Goal: Task Accomplishment & Management: Complete application form

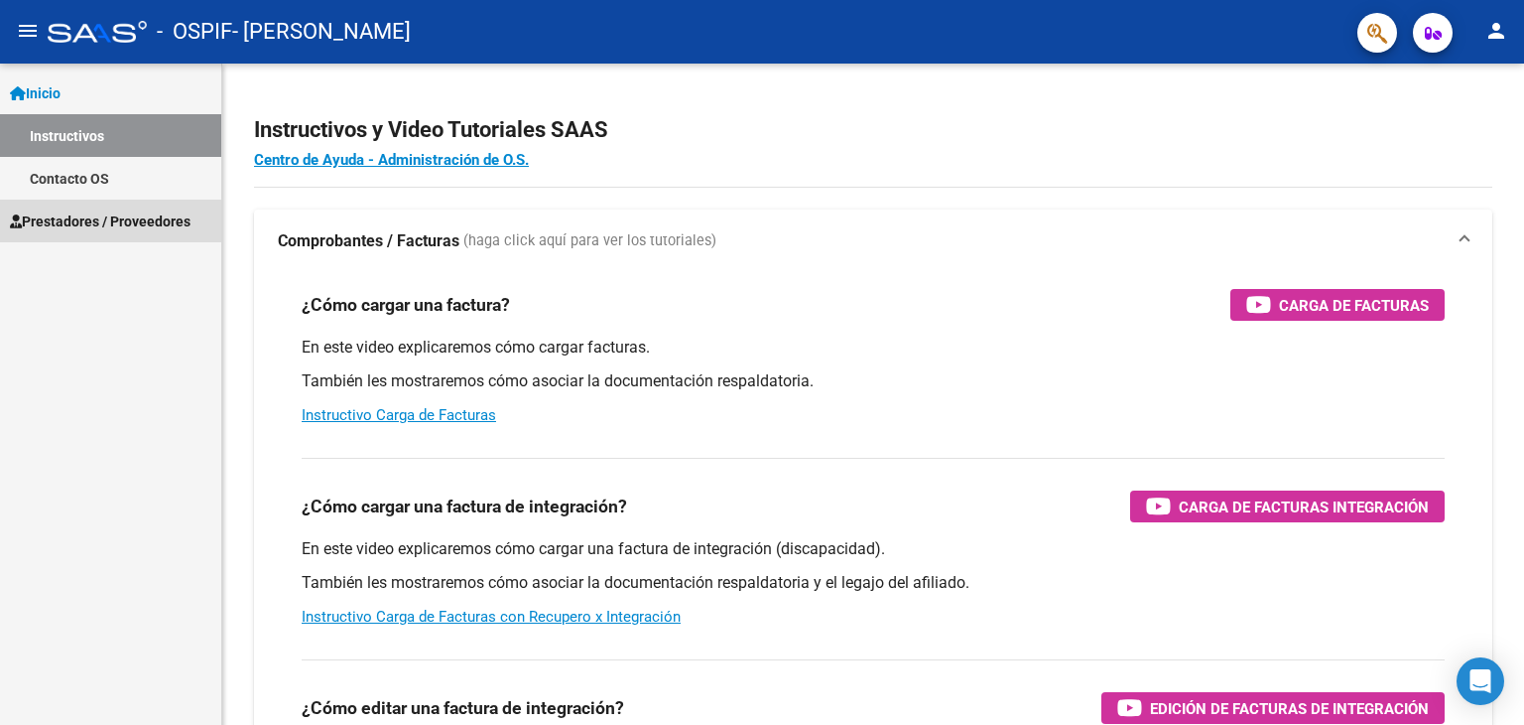
click at [67, 234] on link "Prestadores / Proveedores" at bounding box center [110, 220] width 221 height 43
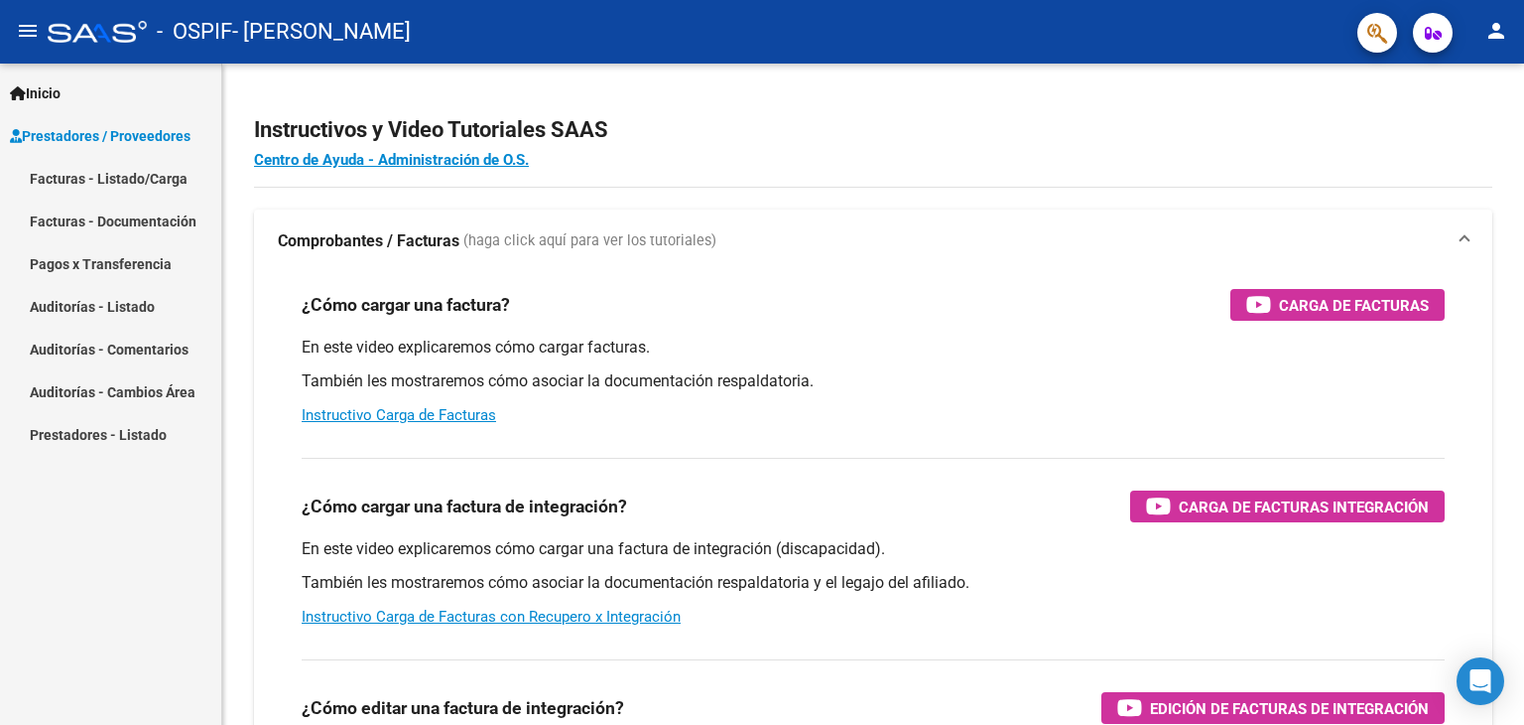
click at [119, 174] on link "Facturas - Listado/Carga" at bounding box center [110, 178] width 221 height 43
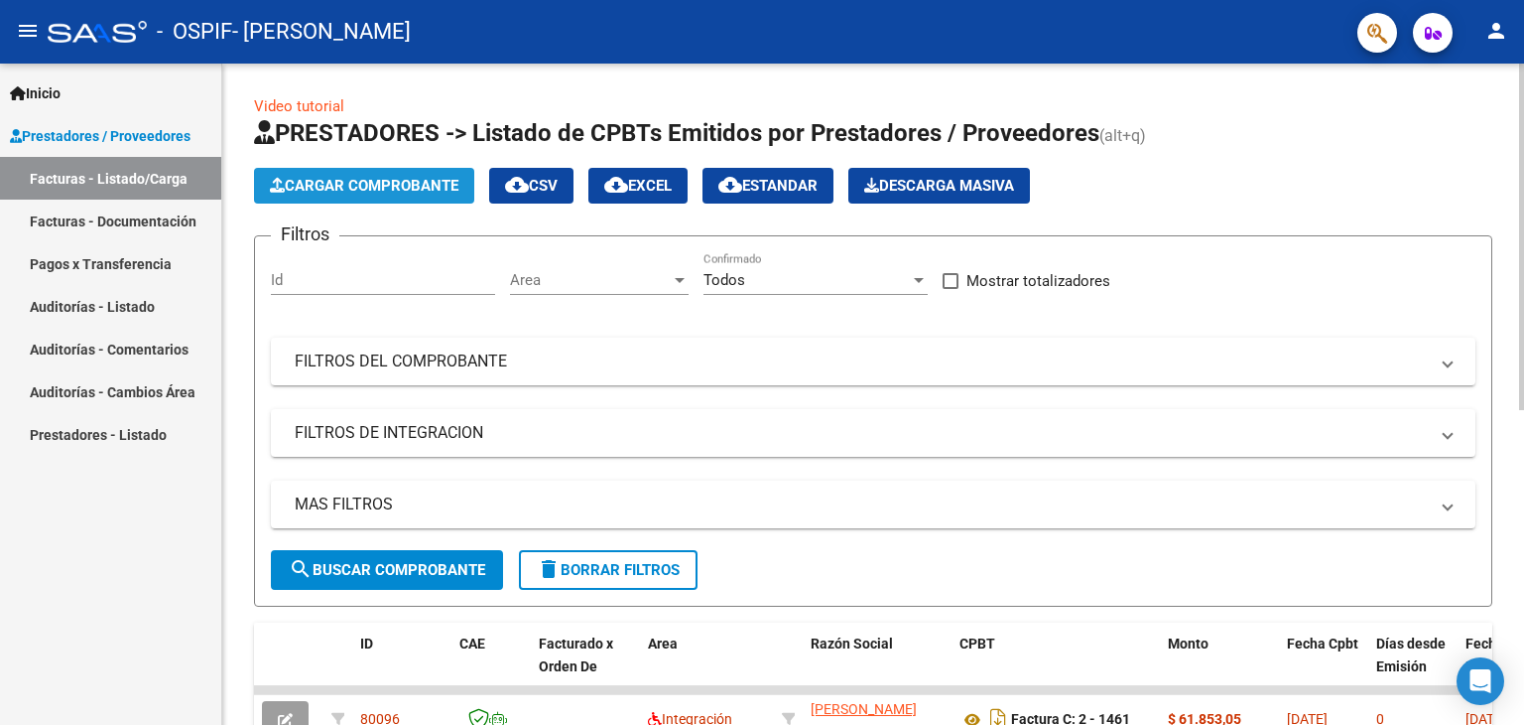
click at [425, 187] on span "Cargar Comprobante" at bounding box center [364, 186] width 189 height 18
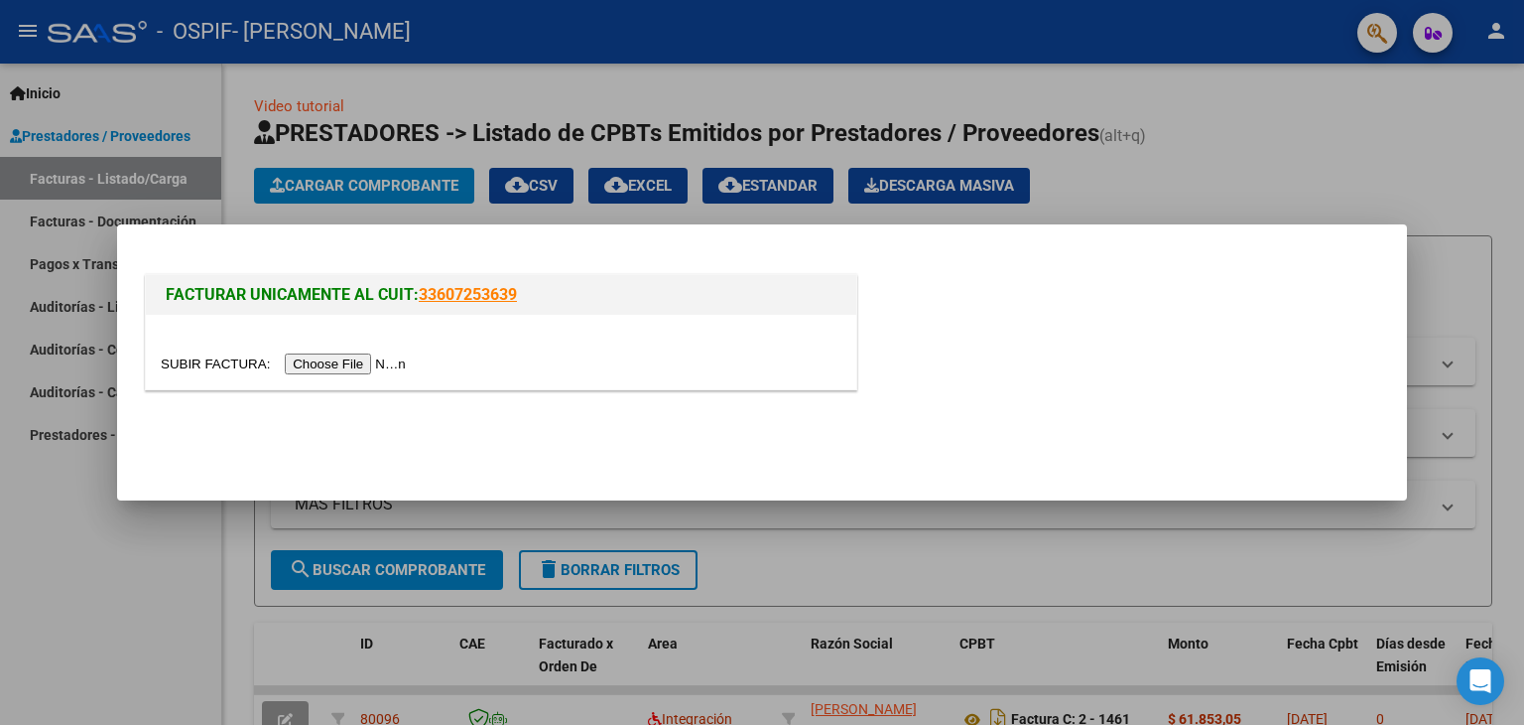
click at [313, 363] on input "file" at bounding box center [286, 363] width 251 height 21
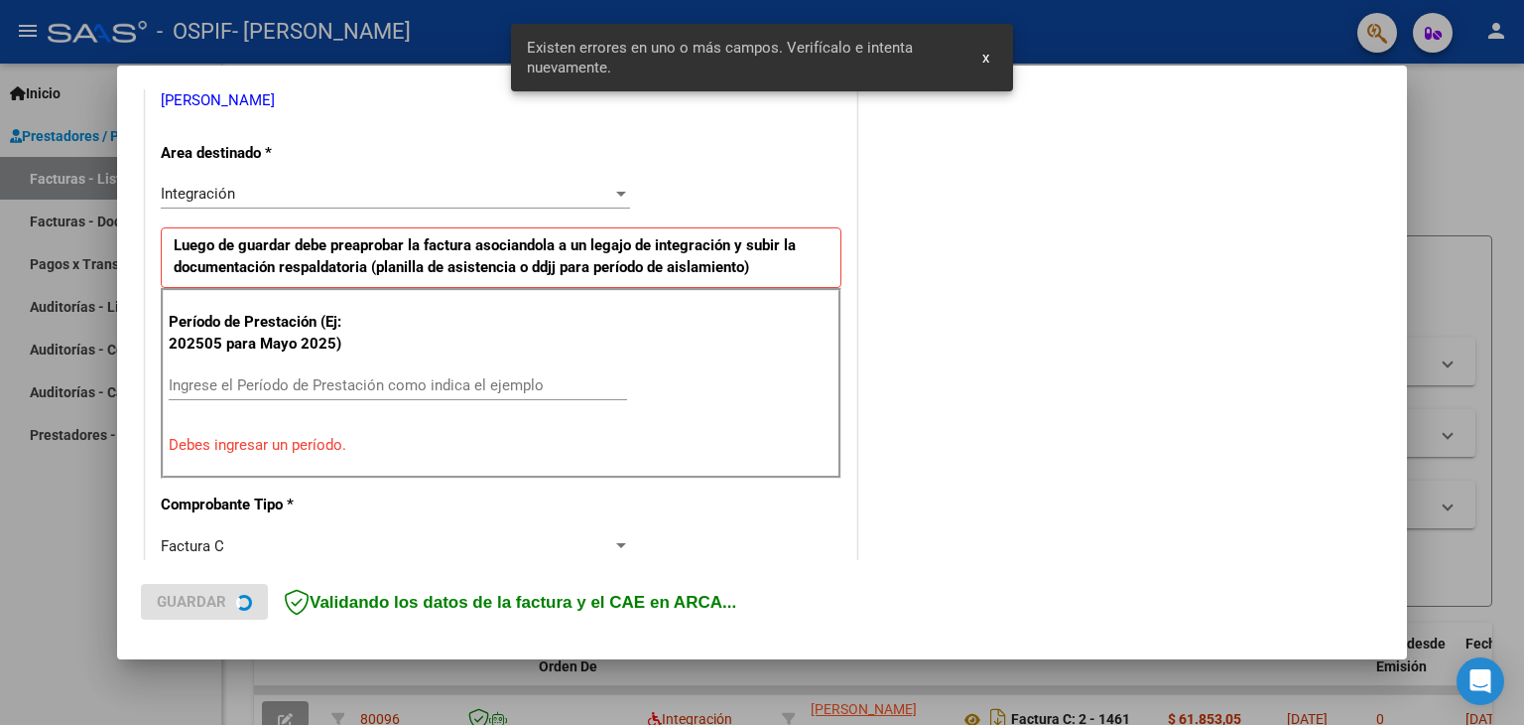
scroll to position [417, 0]
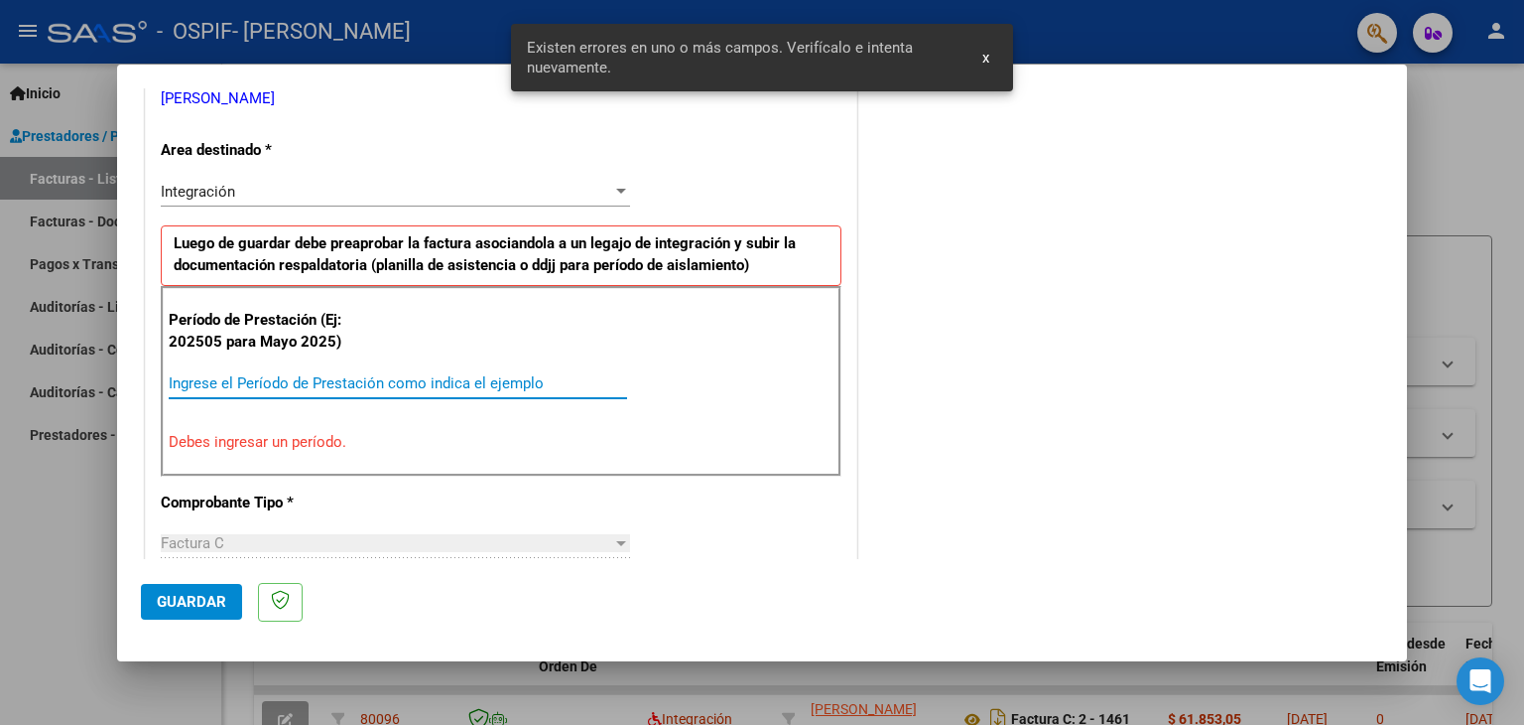
click at [331, 375] on input "Ingrese el Período de Prestación como indica el ejemplo" at bounding box center [398, 383] width 459 height 18
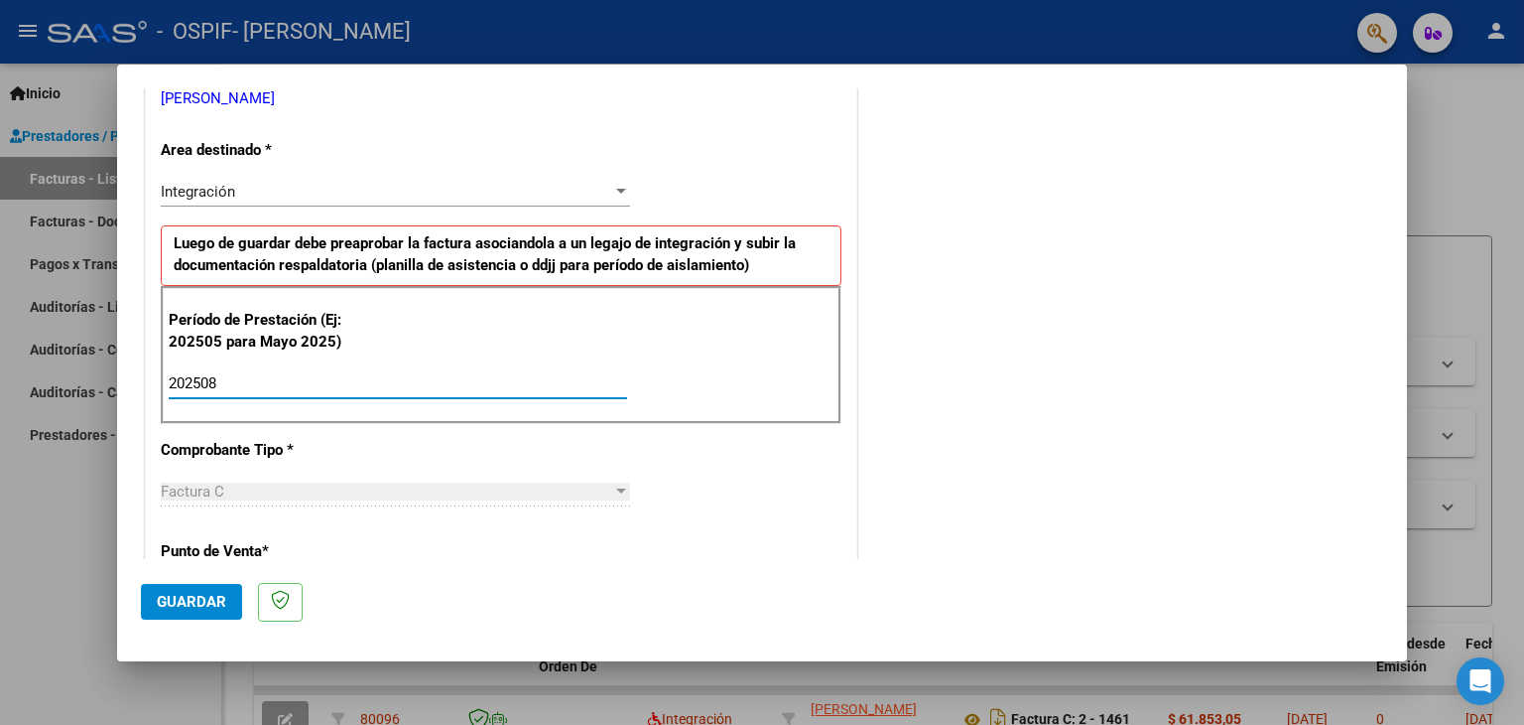
type input "202508"
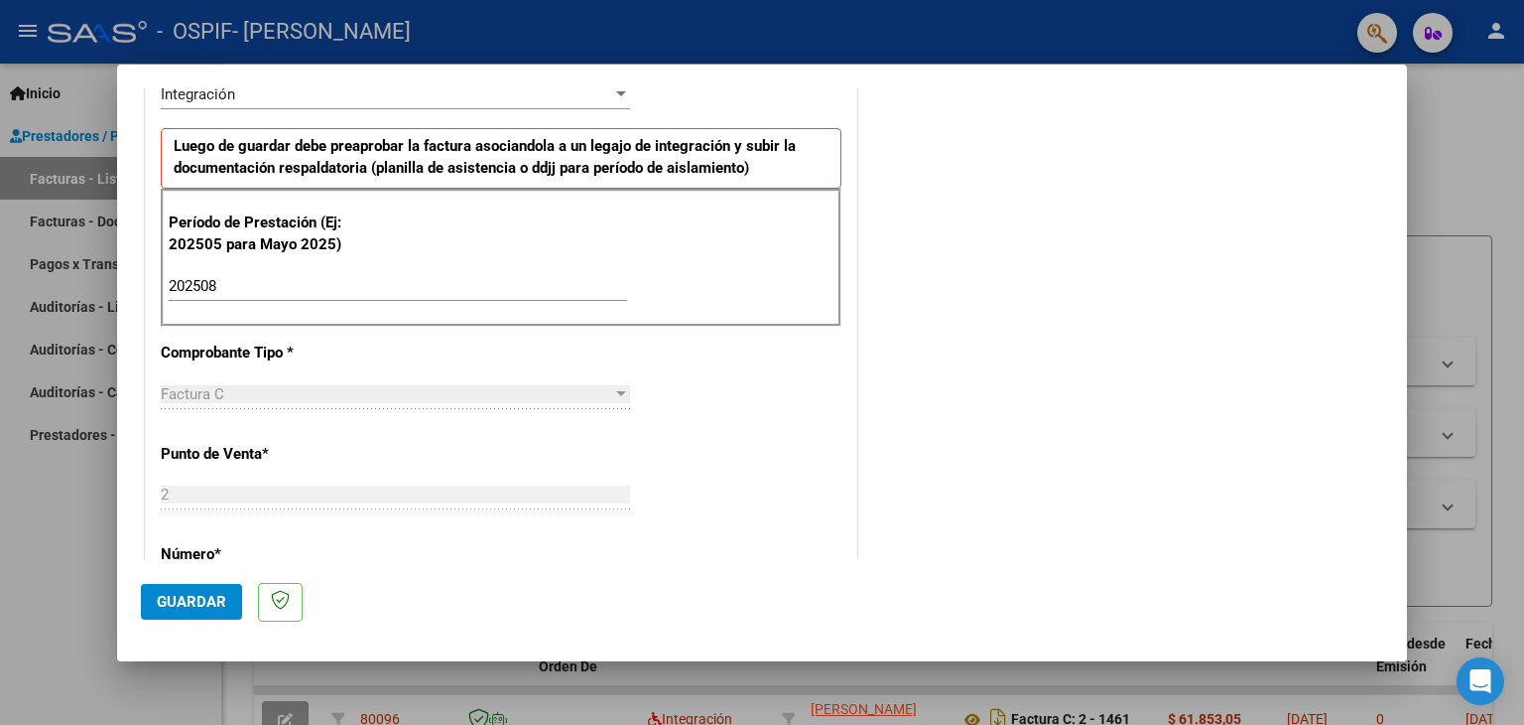
scroll to position [516, 0]
click at [214, 593] on span "Guardar" at bounding box center [191, 602] width 69 height 18
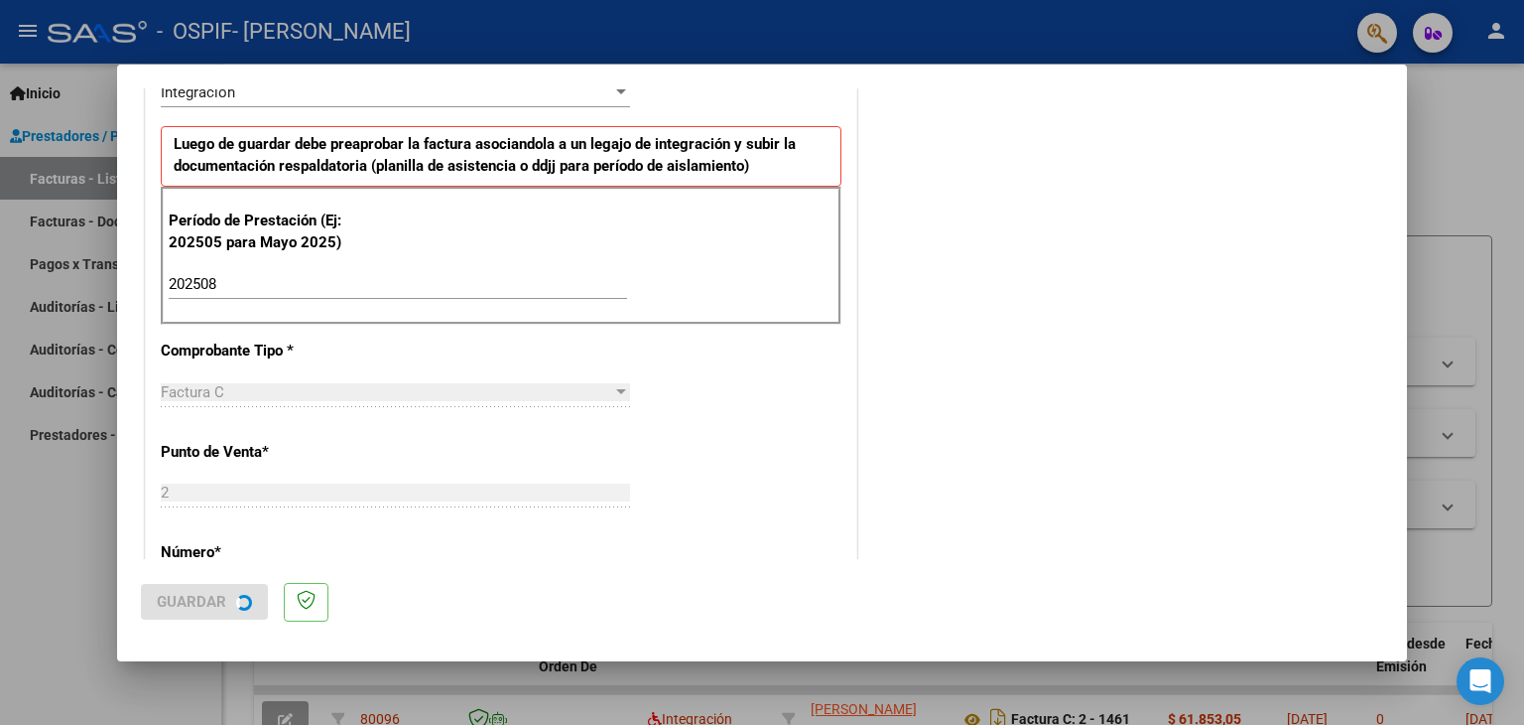
scroll to position [0, 0]
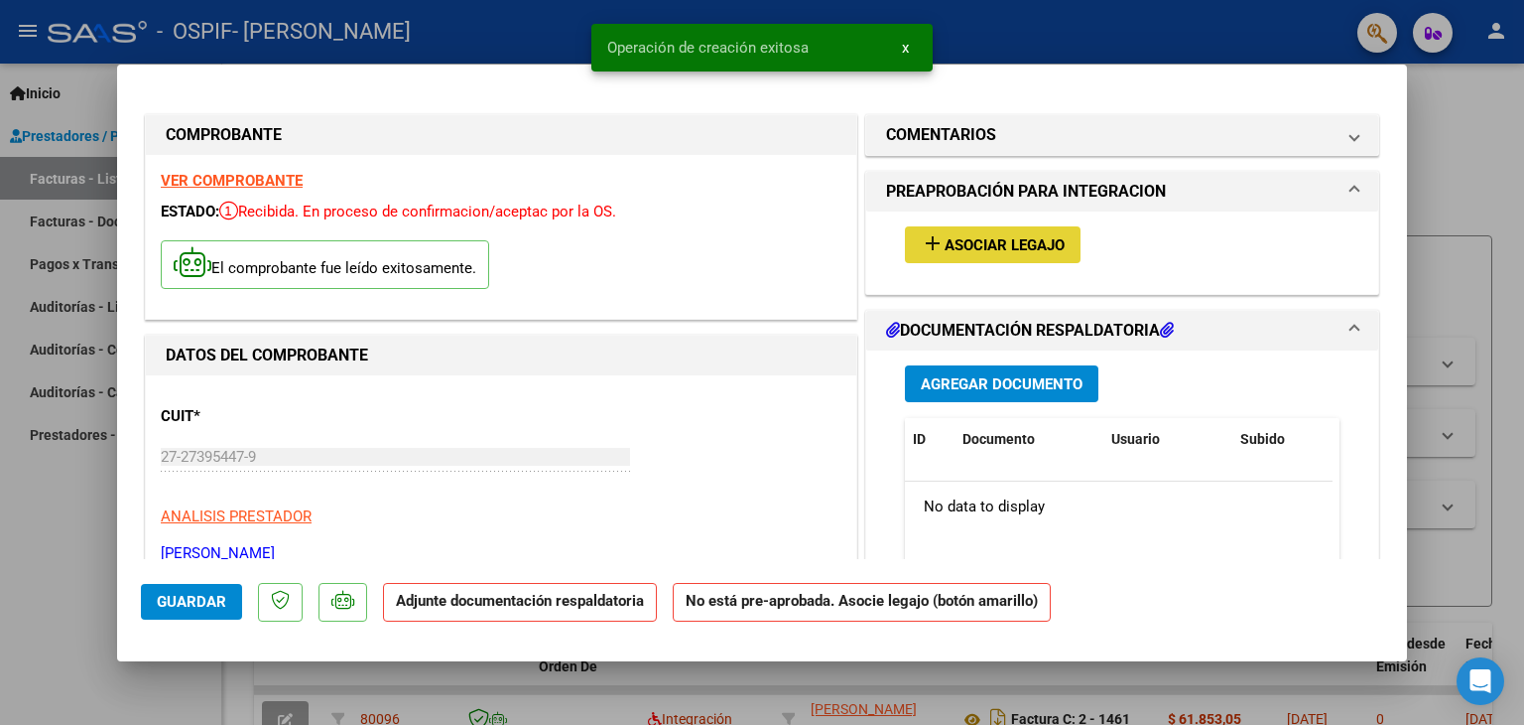
click at [1029, 244] on span "Asociar Legajo" at bounding box center [1005, 245] width 120 height 18
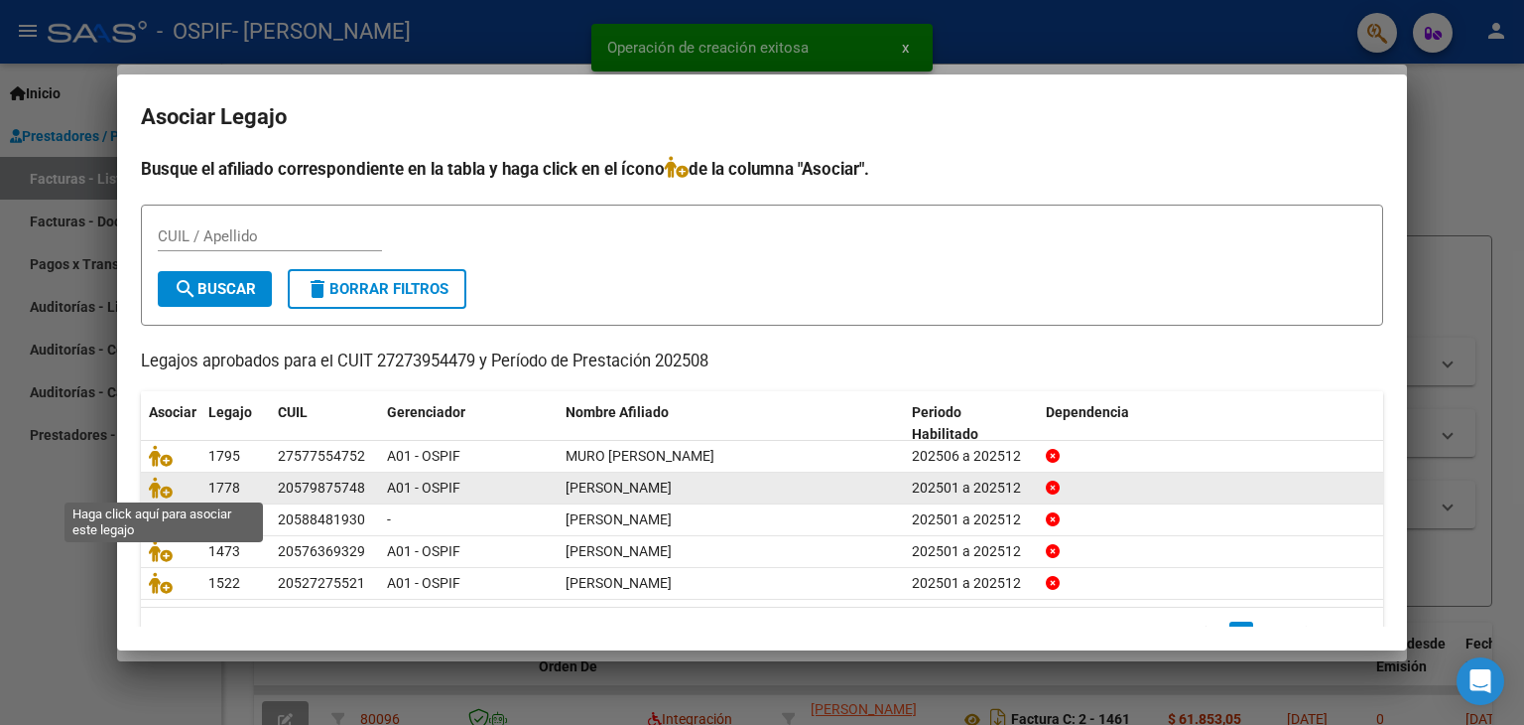
click at [177, 489] on span at bounding box center [164, 487] width 30 height 16
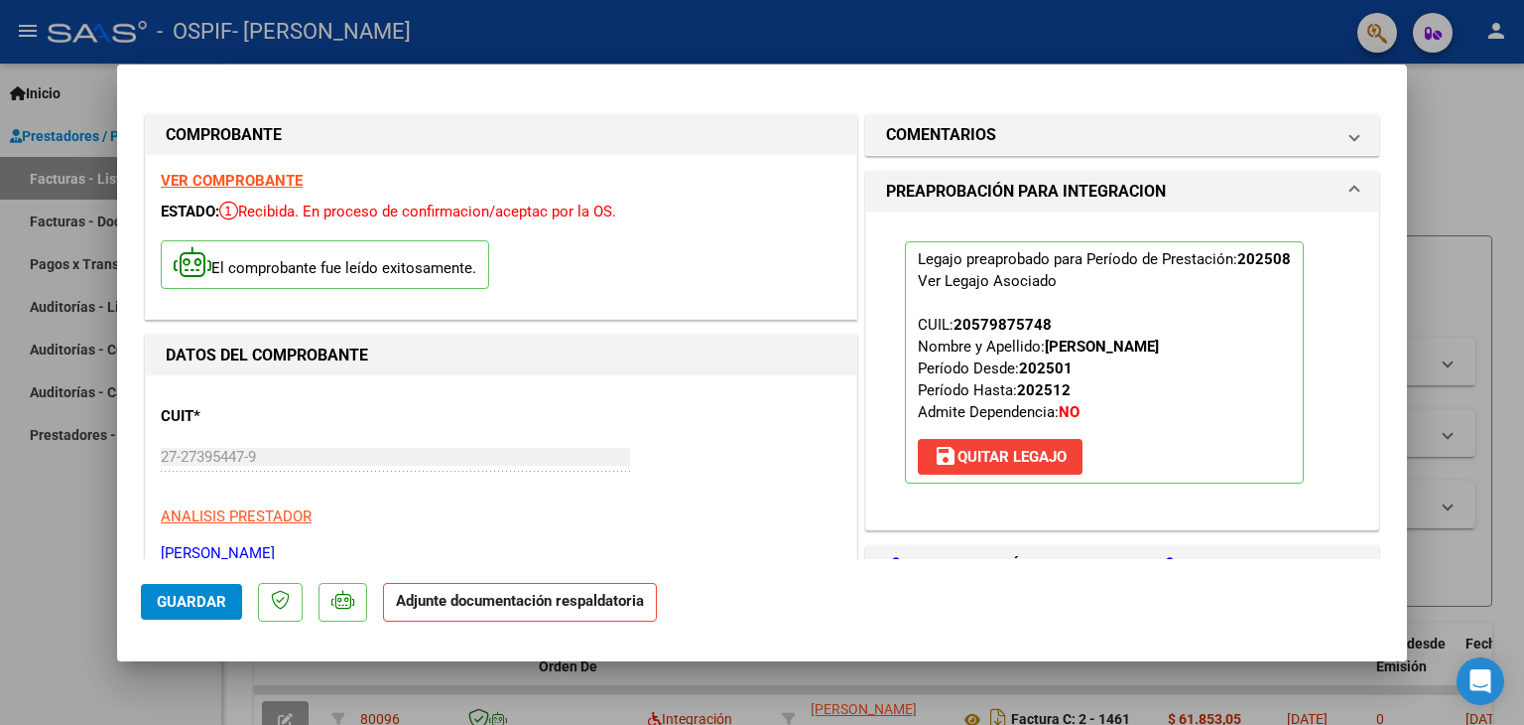
click at [210, 602] on span "Guardar" at bounding box center [191, 602] width 69 height 18
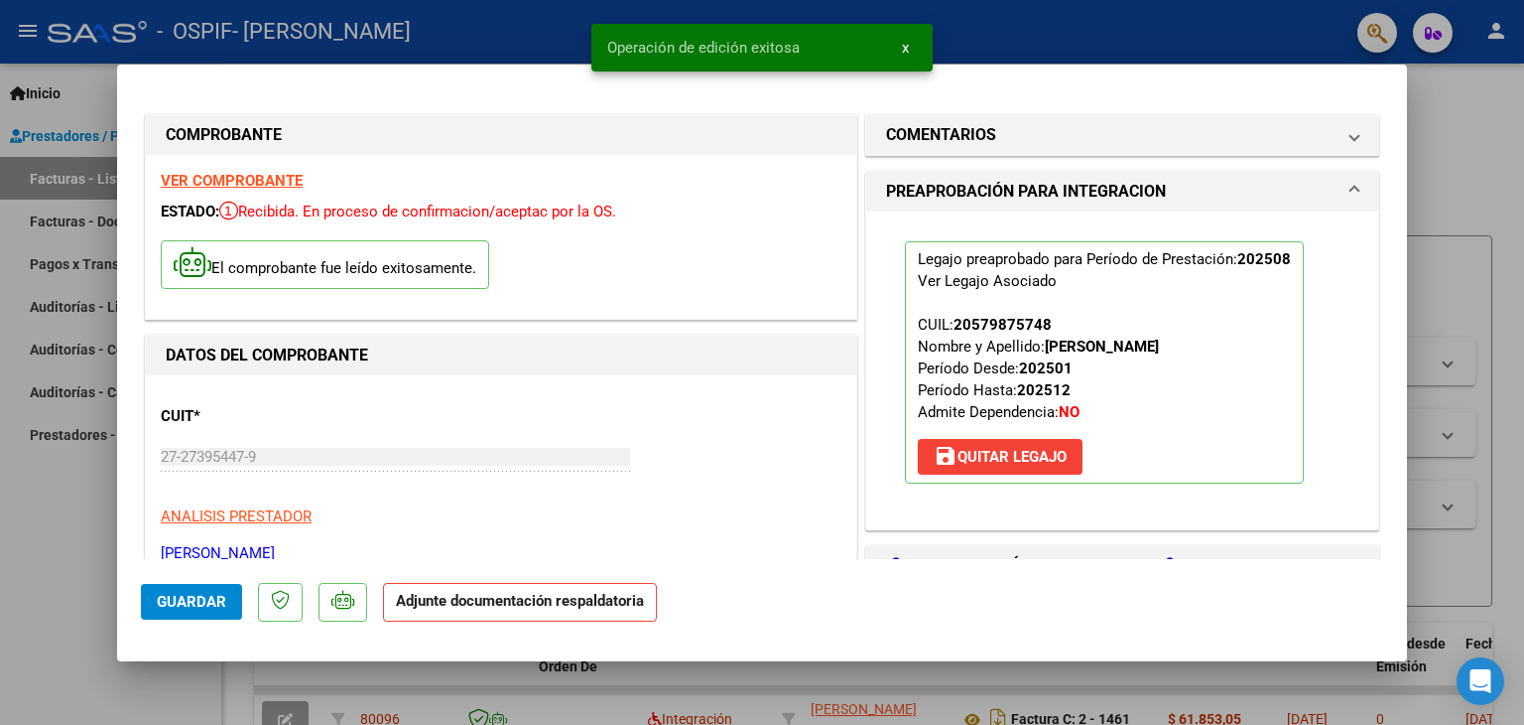
click at [54, 521] on div at bounding box center [762, 362] width 1524 height 725
type input "$ 0,00"
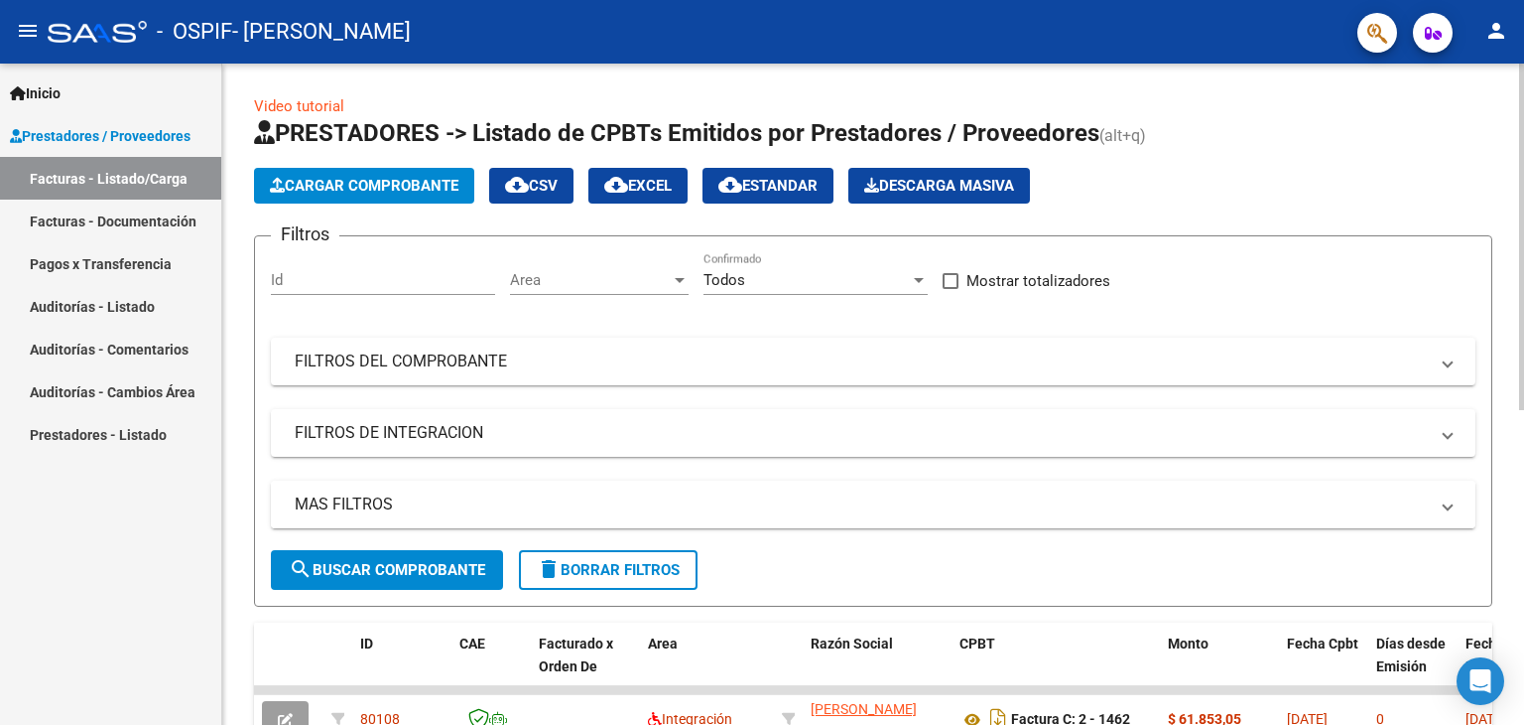
scroll to position [99, 0]
